Goal: Information Seeking & Learning: Learn about a topic

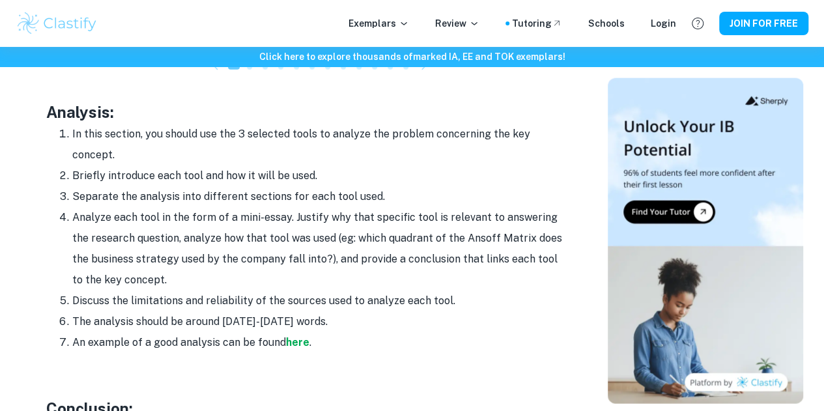
scroll to position [1600, 0]
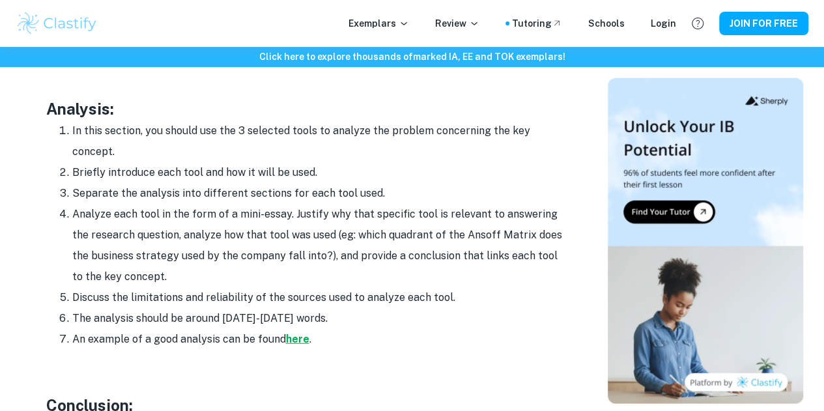
click at [295, 333] on strong "here" at bounding box center [297, 339] width 23 height 12
click at [293, 333] on strong "here" at bounding box center [297, 339] width 23 height 12
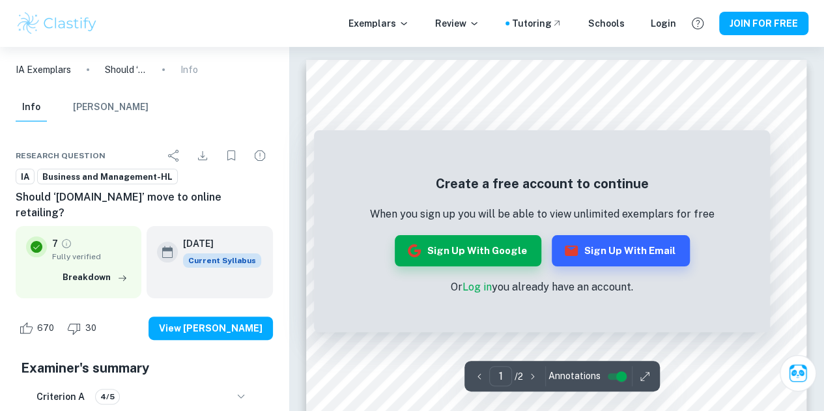
scroll to position [34, 0]
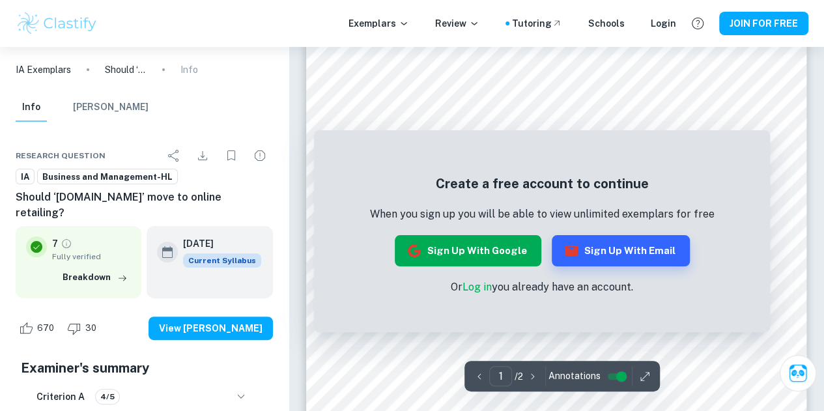
click at [483, 259] on button "Sign up with Google" at bounding box center [468, 250] width 147 height 31
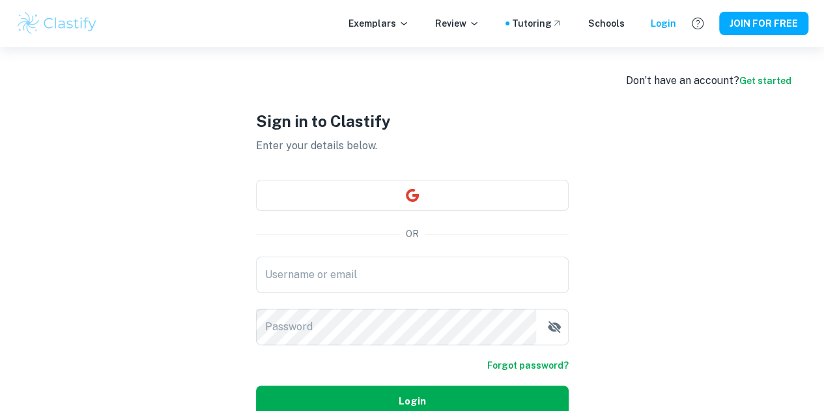
type input "[EMAIL_ADDRESS][DOMAIN_NAME]"
click at [487, 395] on button "Login" at bounding box center [412, 401] width 313 height 31
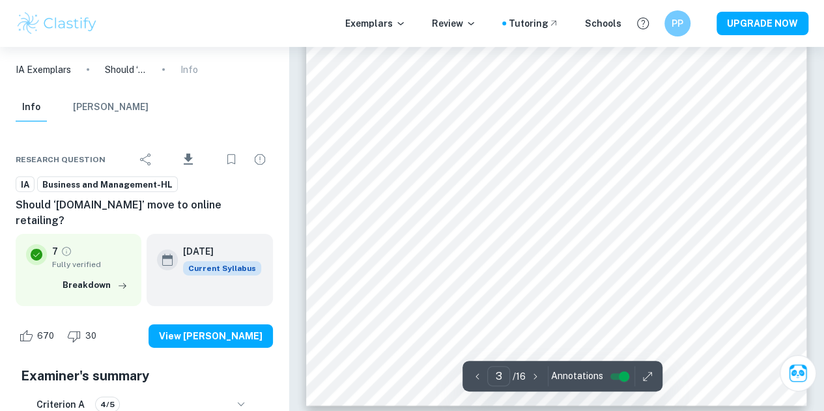
scroll to position [1954, 0]
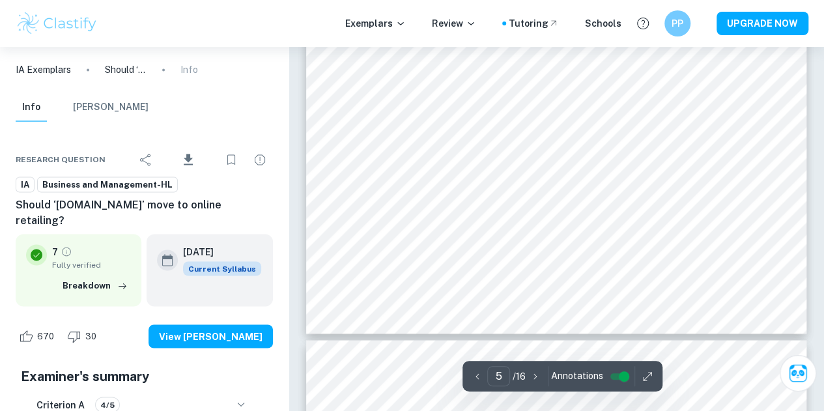
type input "6"
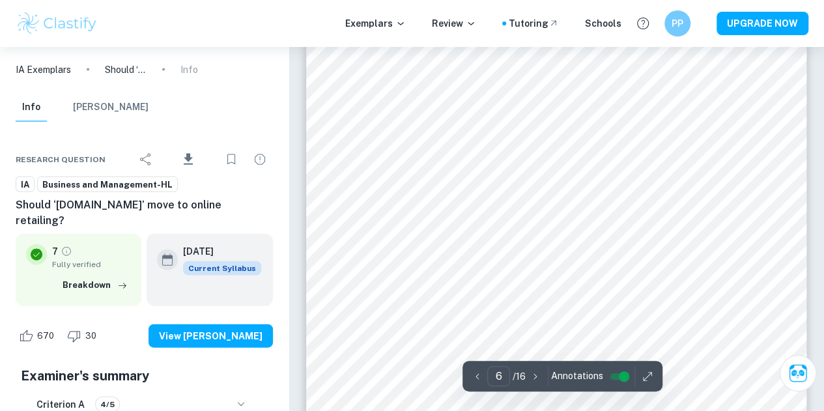
scroll to position [3857, 0]
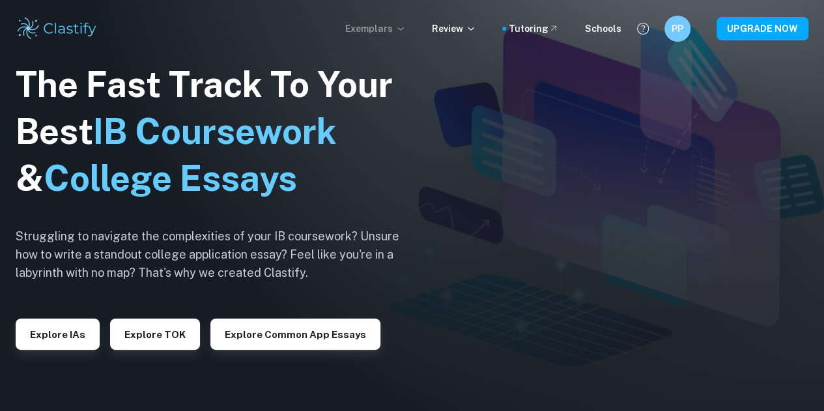
click at [389, 27] on p "Exemplars" at bounding box center [375, 29] width 61 height 14
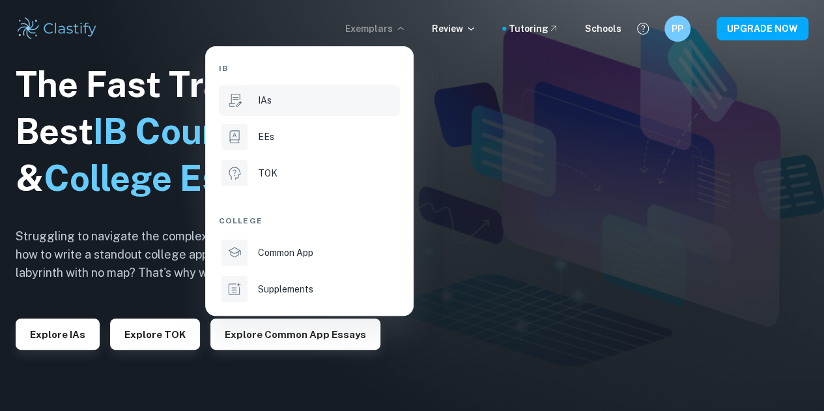
click at [293, 111] on li "IAs" at bounding box center [309, 100] width 181 height 31
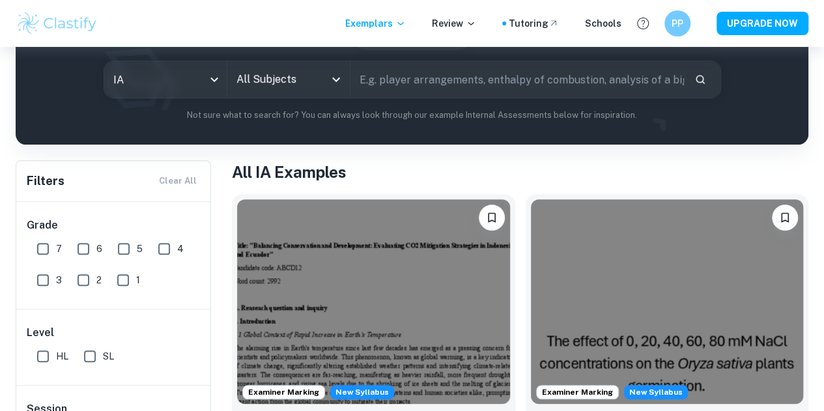
scroll to position [263, 0]
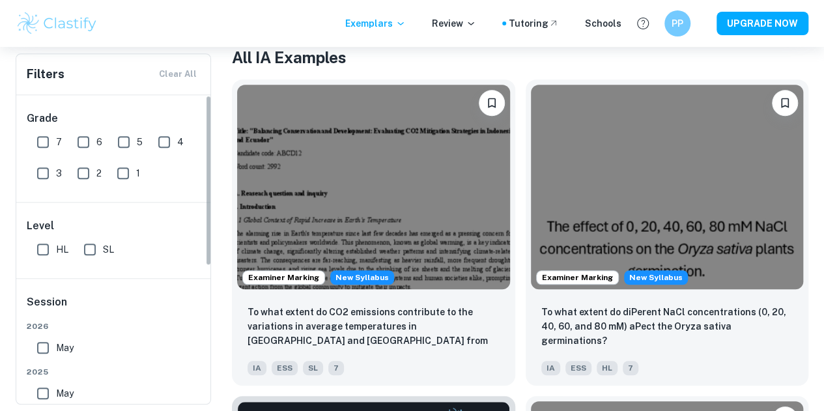
click at [40, 143] on input "7" at bounding box center [43, 142] width 26 height 26
checkbox input "true"
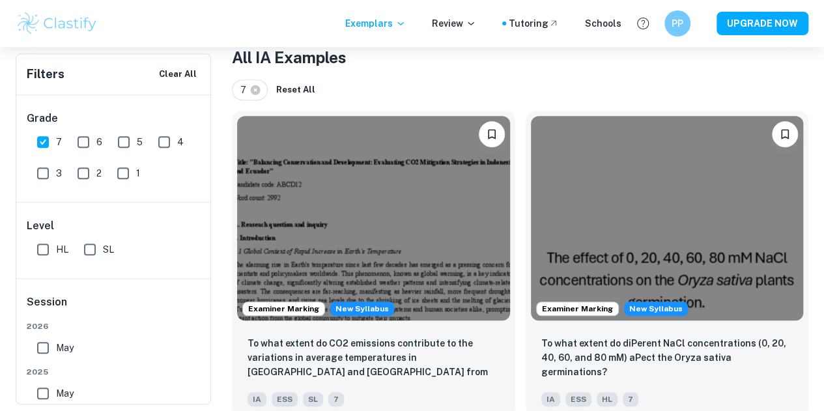
click at [77, 134] on input "6" at bounding box center [83, 142] width 26 height 26
checkbox input "true"
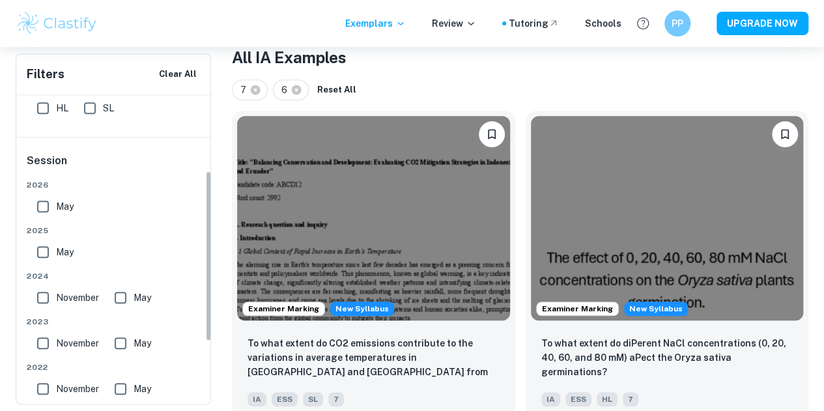
scroll to position [143, 0]
click at [51, 116] on input "HL" at bounding box center [43, 107] width 26 height 26
checkbox input "true"
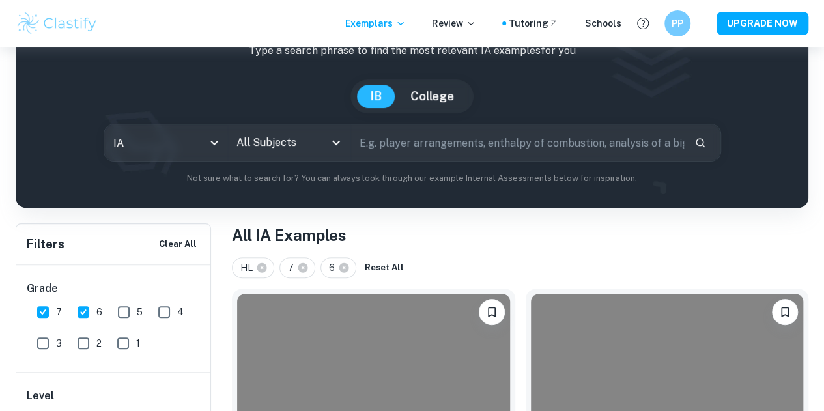
scroll to position [79, 0]
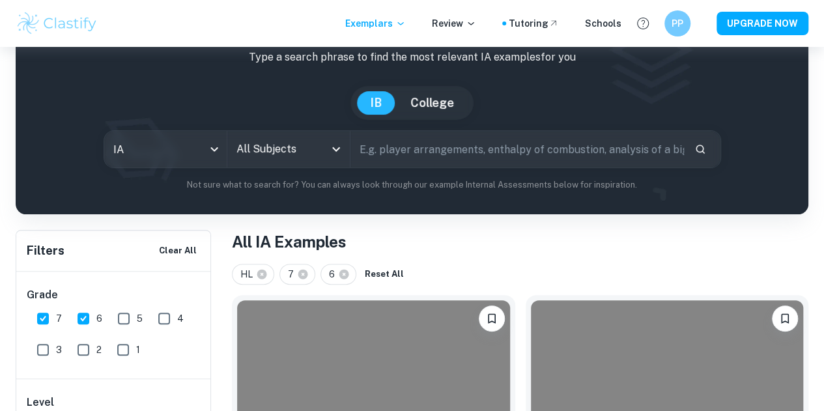
click at [291, 158] on input "All Subjects" at bounding box center [278, 149] width 91 height 25
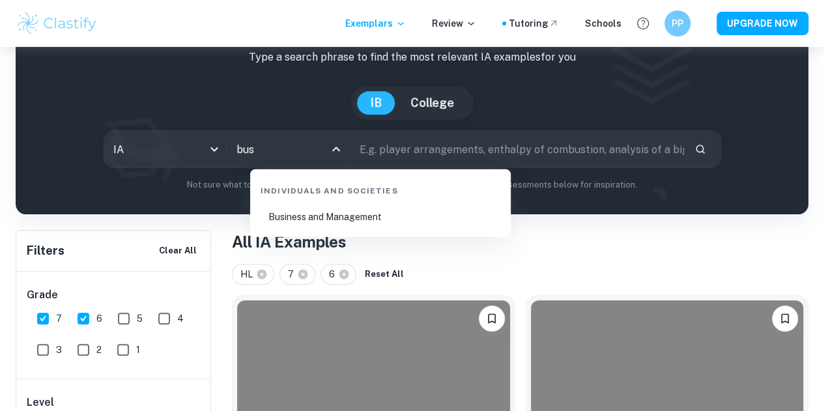
click at [305, 226] on li "Business and Management" at bounding box center [380, 217] width 250 height 30
type input "Business and Management"
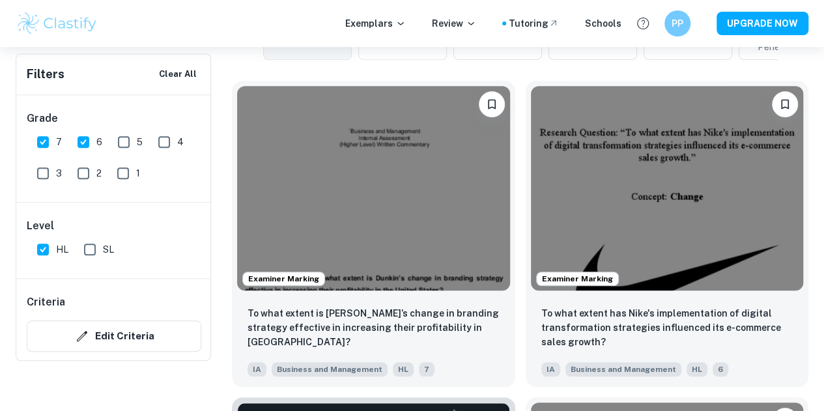
scroll to position [122, 0]
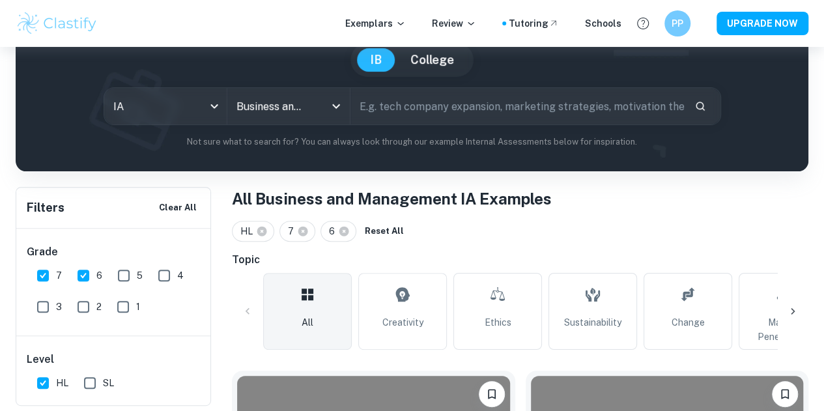
click at [424, 106] on input "text" at bounding box center [518, 106] width 334 height 36
type input "emirates"
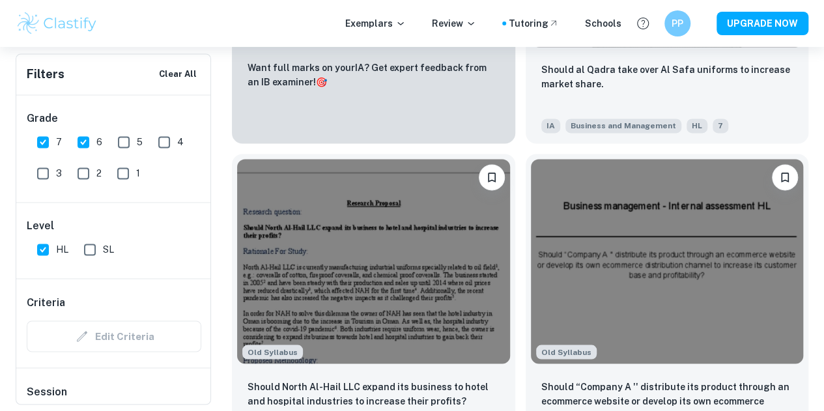
scroll to position [973, 0]
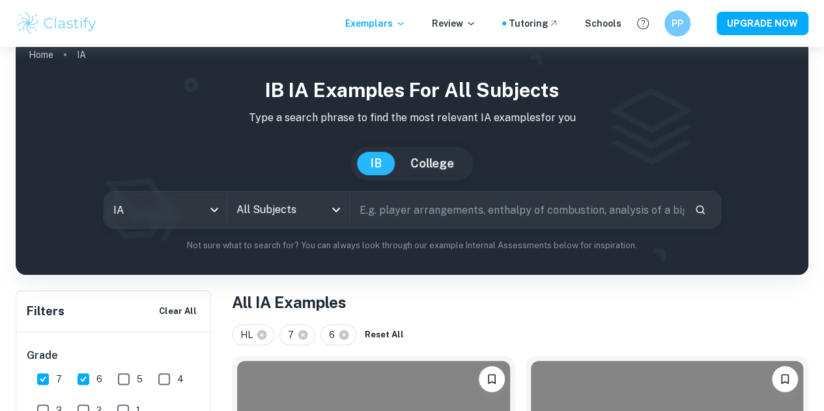
scroll to position [22, 0]
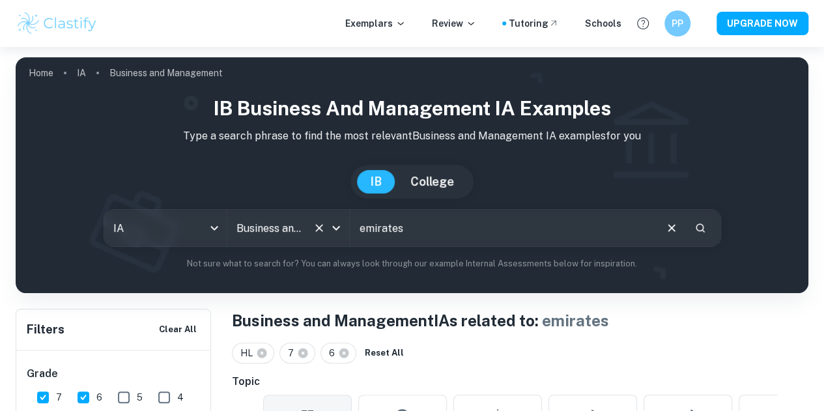
drag, startPoint x: 452, startPoint y: 225, endPoint x: 283, endPoint y: 242, distance: 169.7
click at [283, 242] on div "IA ia All Subjects Business and Management All Subjects emirates ​" at bounding box center [413, 228] width 618 height 38
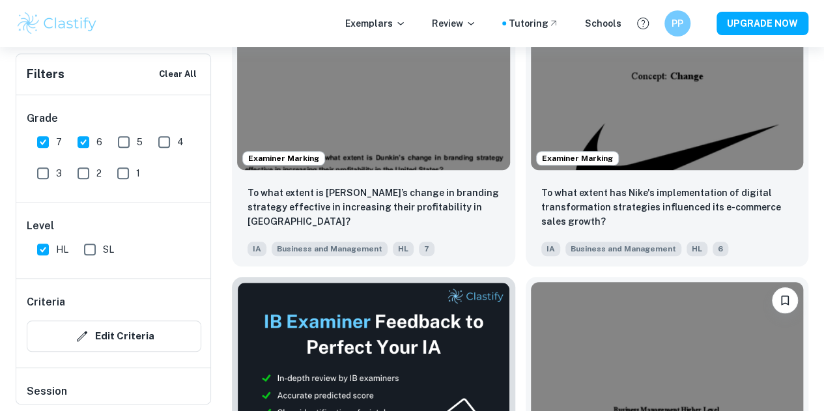
scroll to position [467, 0]
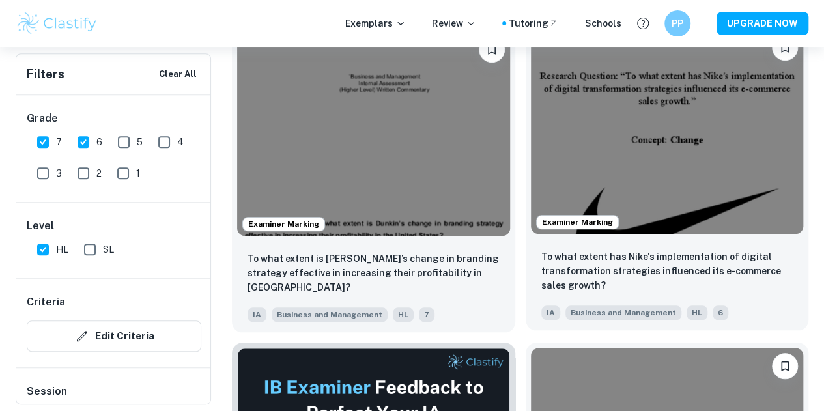
click at [531, 130] on img at bounding box center [667, 131] width 273 height 205
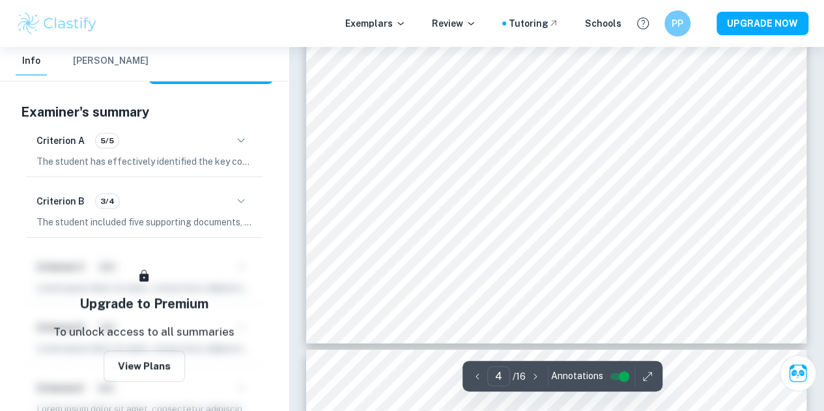
scroll to position [2484, 0]
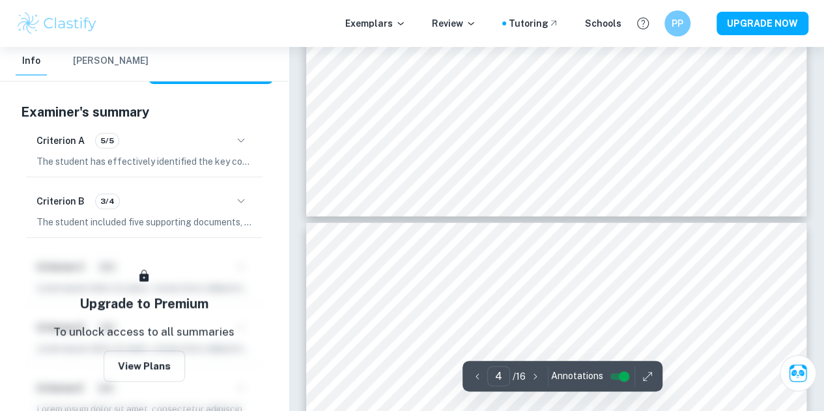
type input "5"
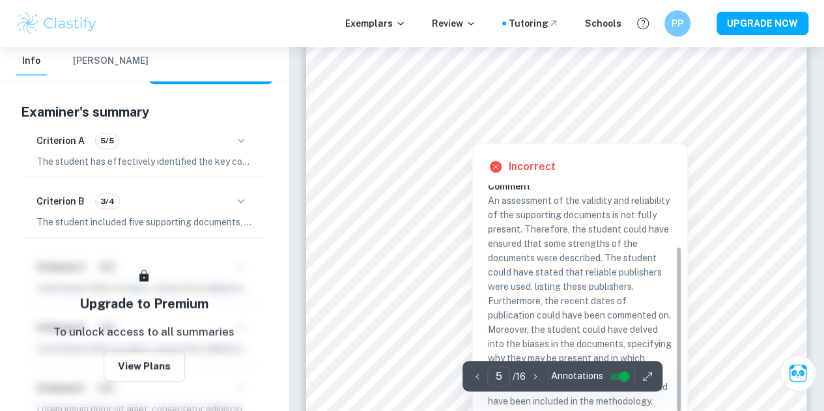
scroll to position [2846, 0]
